Goal: Connect with others: Connect with others

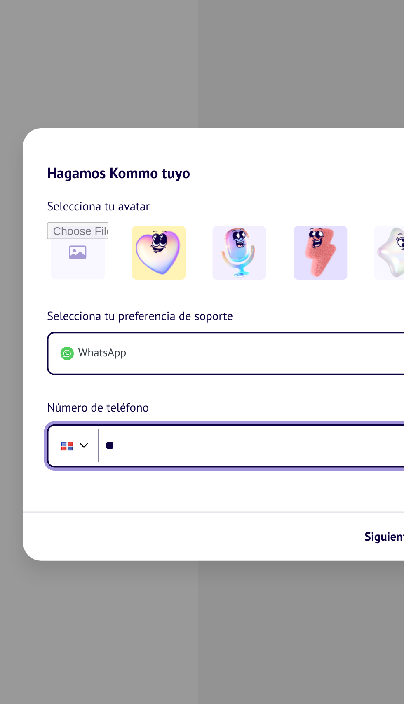
click at [124, 399] on input "**" at bounding box center [216, 408] width 184 height 19
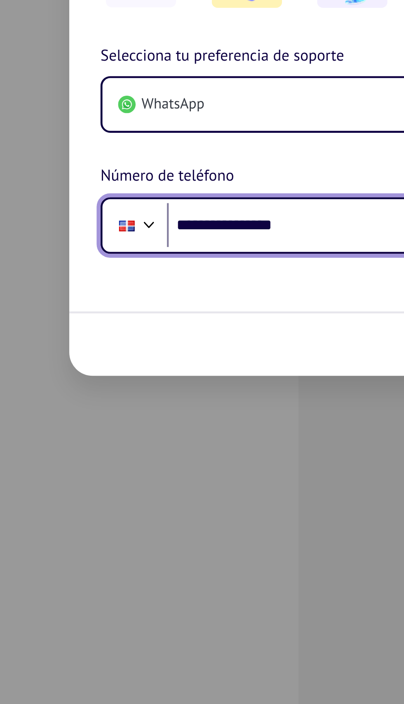
type input "**********"
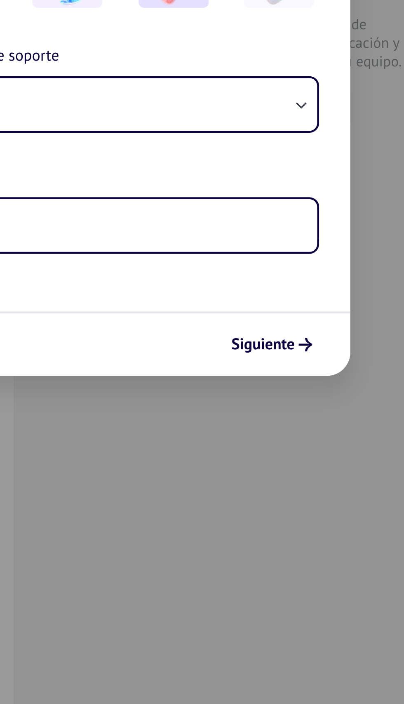
click at [271, 456] on span "Siguiente" at bounding box center [284, 459] width 27 height 6
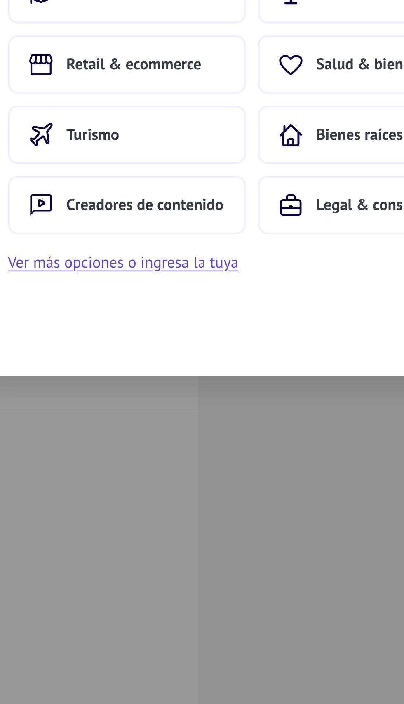
click at [124, 336] on span "Retail & ecommerce" at bounding box center [152, 340] width 57 height 8
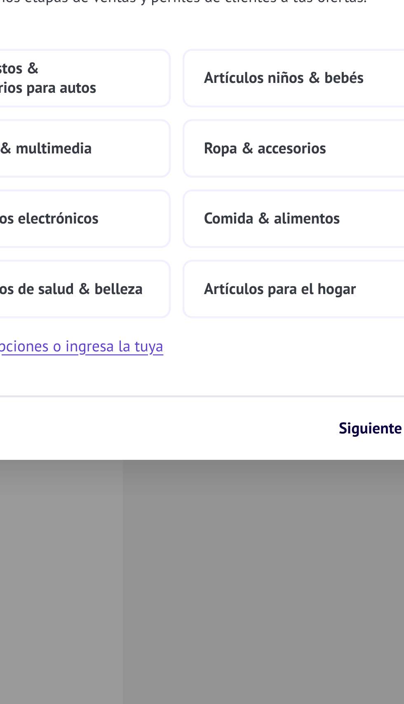
click at [214, 306] on span "Artículos niños & bebés" at bounding box center [248, 310] width 68 height 8
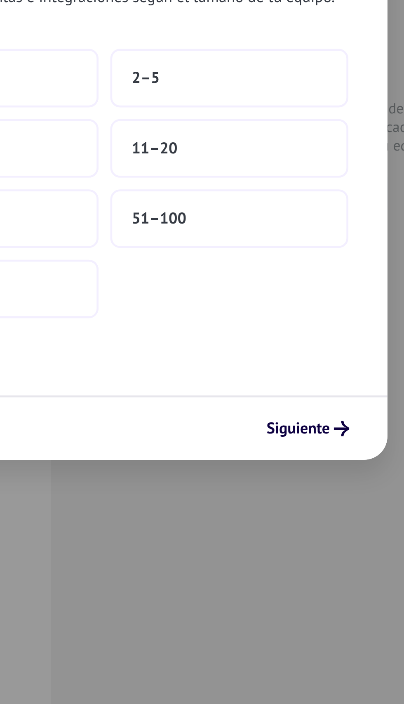
click at [271, 456] on span "Siguiente" at bounding box center [284, 459] width 27 height 6
click at [205, 358] on button "51–100" at bounding box center [255, 370] width 101 height 25
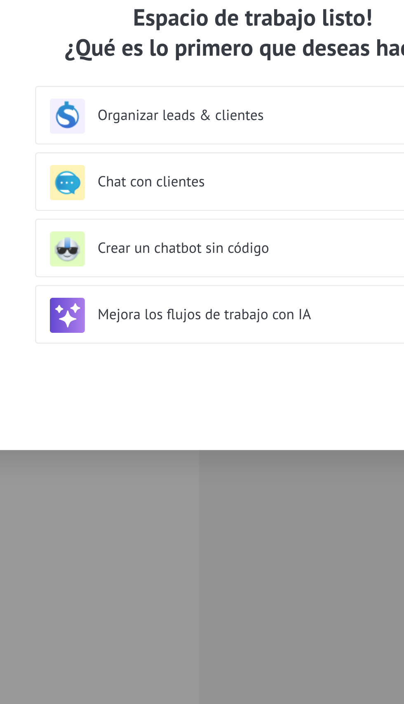
click at [116, 319] on div "Organizar leads & clientes" at bounding box center [202, 326] width 172 height 15
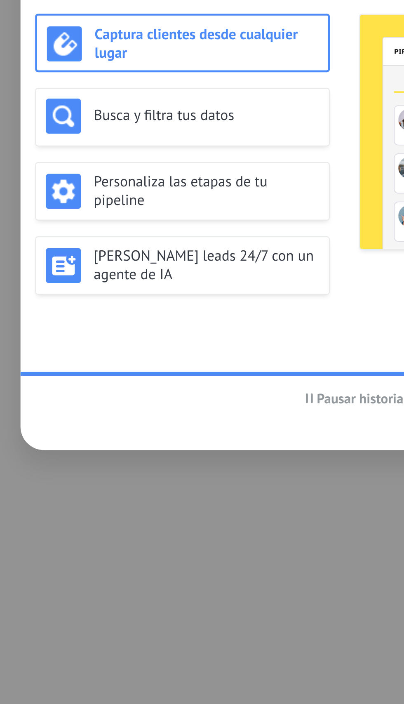
click at [105, 382] on h3 "[PERSON_NAME] leads 24/7 con un agente de IA" at bounding box center [139, 390] width 95 height 16
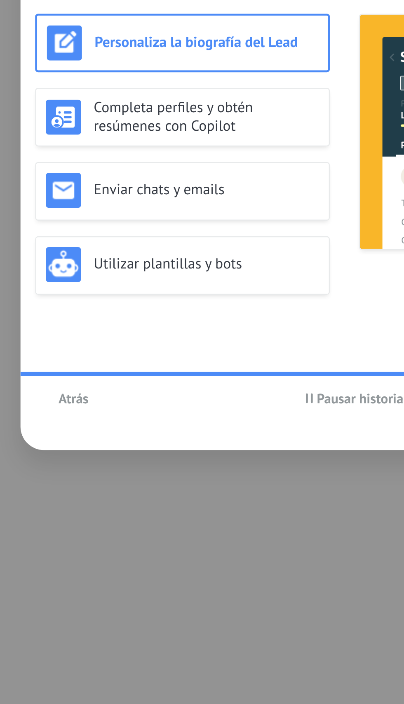
click at [92, 319] on h3 "Completa perfiles y obtén resúmenes con Copilot" at bounding box center [139, 327] width 95 height 16
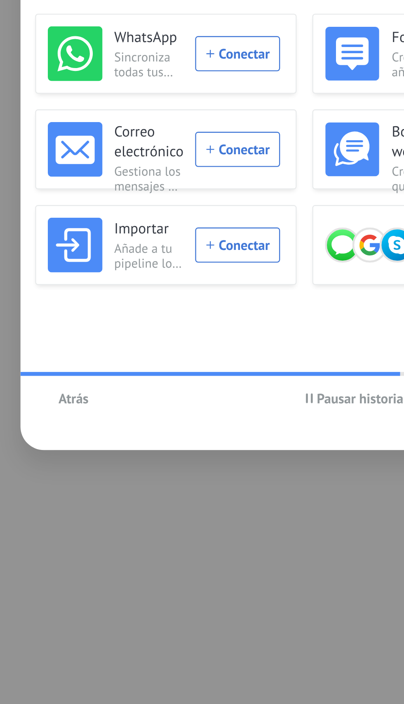
click at [101, 299] on span "Sincroniza todas tus conversaciones desde varios números de WhatsApp." at bounding box center [115, 305] width 29 height 12
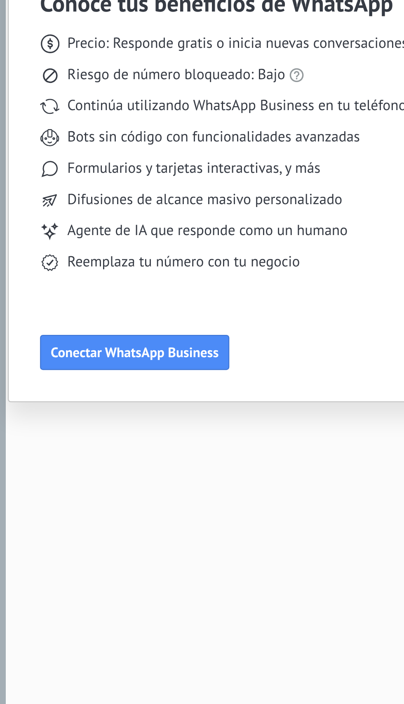
click at [67, 419] on button "Conectar WhatsApp Business" at bounding box center [81, 426] width 80 height 15
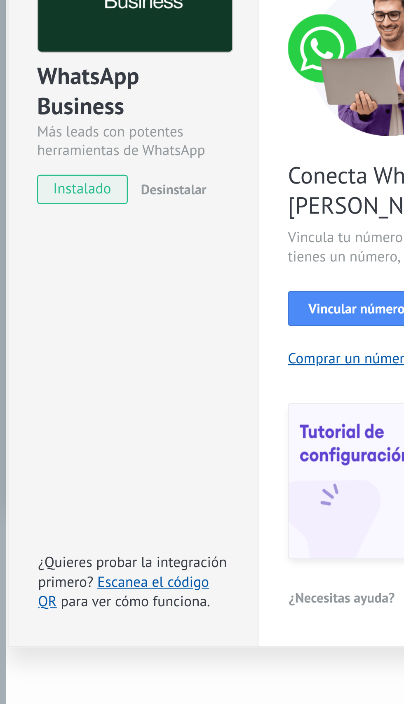
click at [61, 520] on link "Escanea el código QR" at bounding box center [76, 528] width 72 height 16
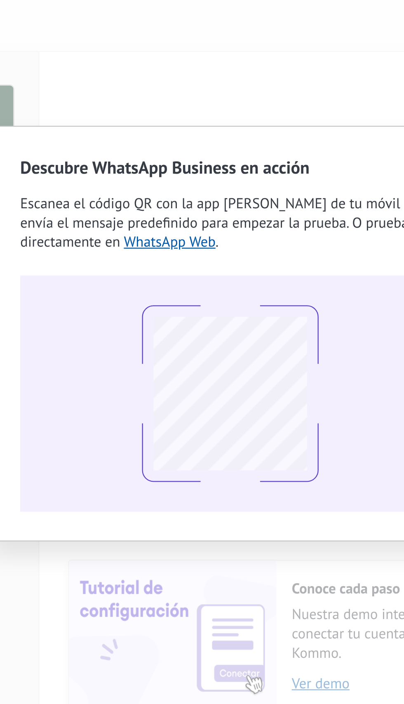
click at [170, 308] on link "WhatsApp Web" at bounding box center [190, 312] width 40 height 8
